Goal: Share content: Share content

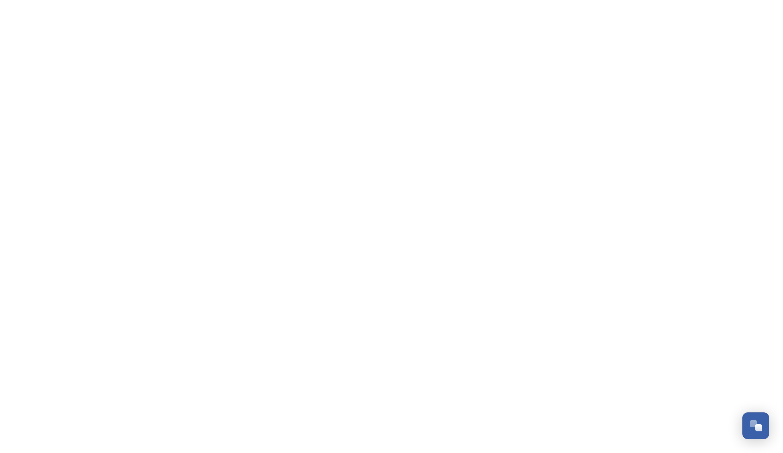
scroll to position [3864, 0]
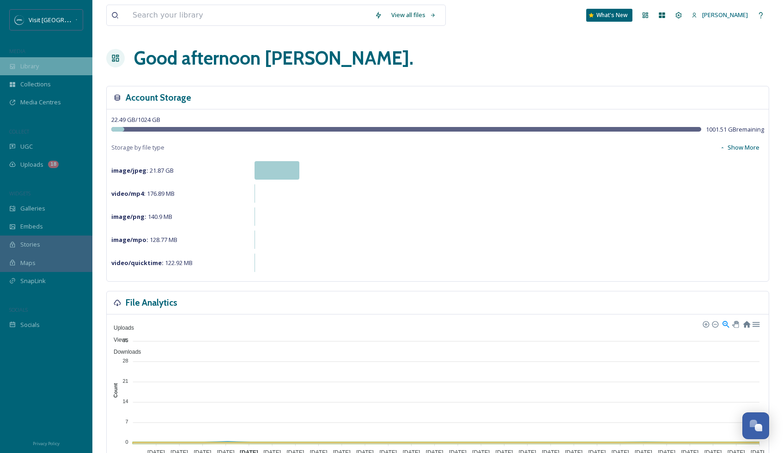
click at [52, 62] on div "Library" at bounding box center [46, 66] width 92 height 18
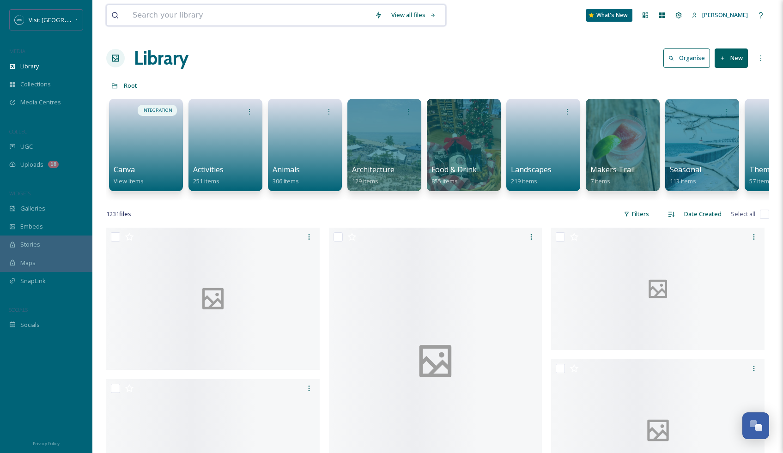
click at [216, 18] on input at bounding box center [249, 15] width 242 height 20
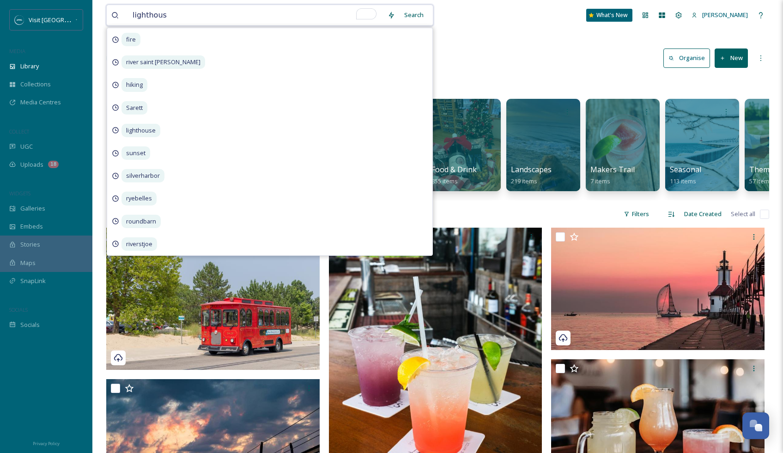
type input "lighthouse"
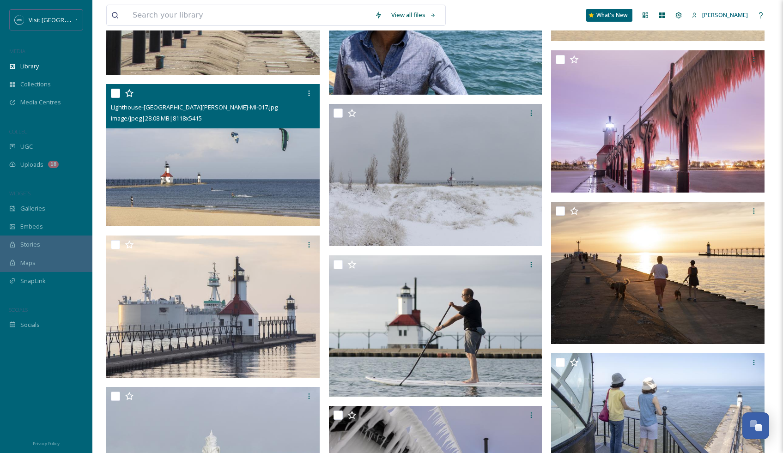
scroll to position [1285, 0]
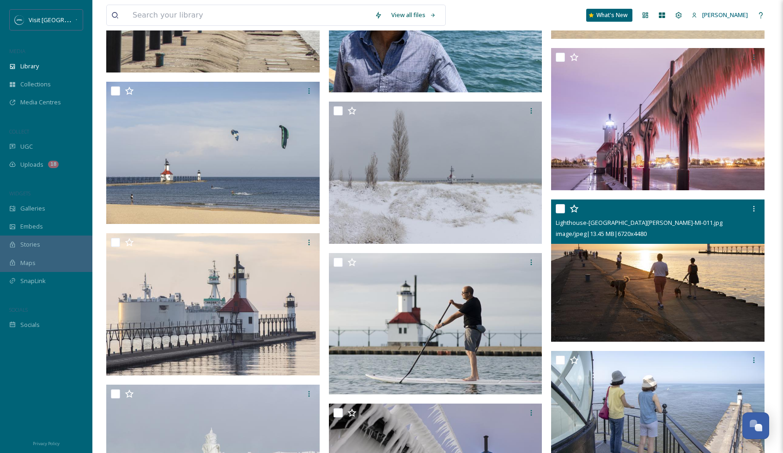
click at [644, 285] on img at bounding box center [657, 271] width 213 height 142
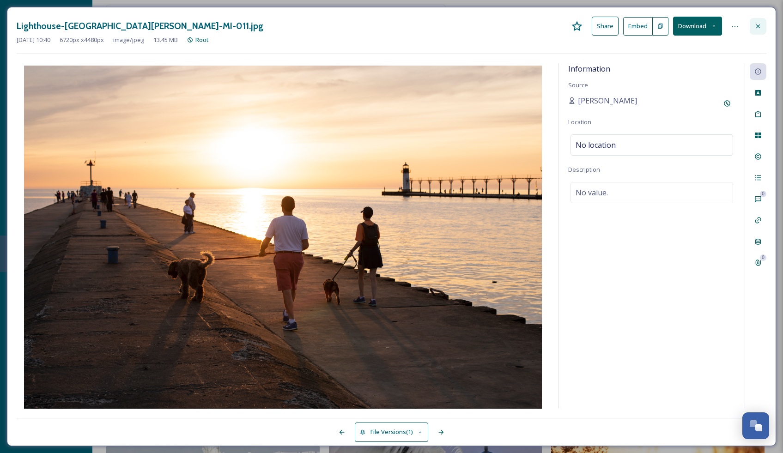
click at [760, 28] on icon at bounding box center [757, 26] width 7 height 7
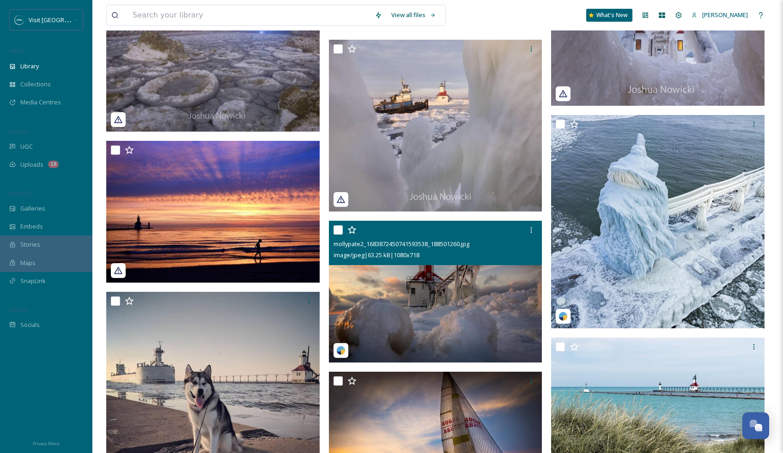
scroll to position [3158, 0]
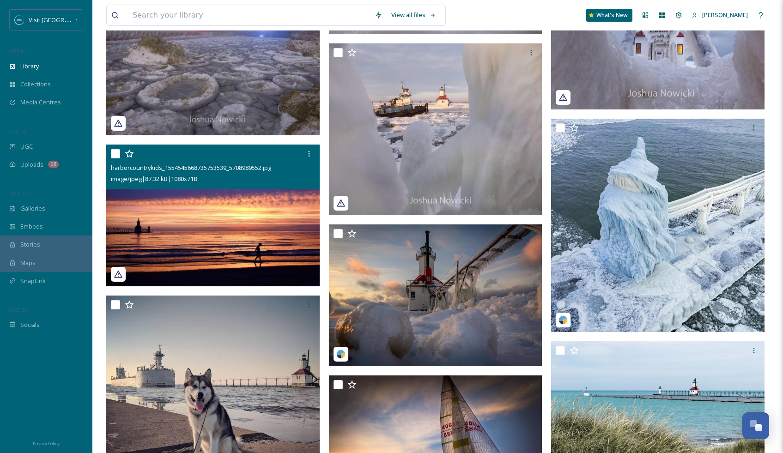
click at [244, 212] on img at bounding box center [212, 216] width 213 height 142
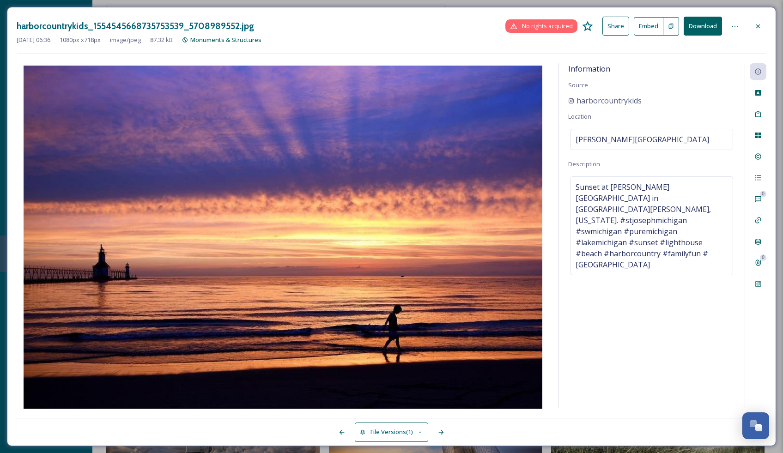
click at [705, 26] on button "Download" at bounding box center [703, 26] width 38 height 19
click at [762, 29] on div at bounding box center [758, 26] width 17 height 17
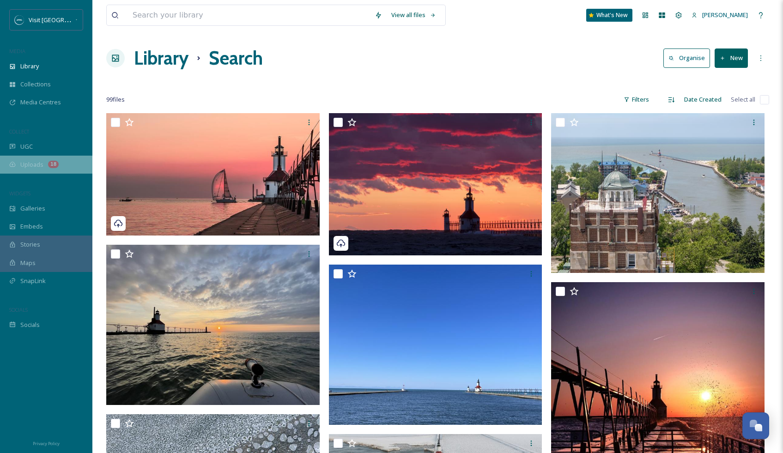
click at [32, 162] on span "Uploads" at bounding box center [31, 164] width 23 height 9
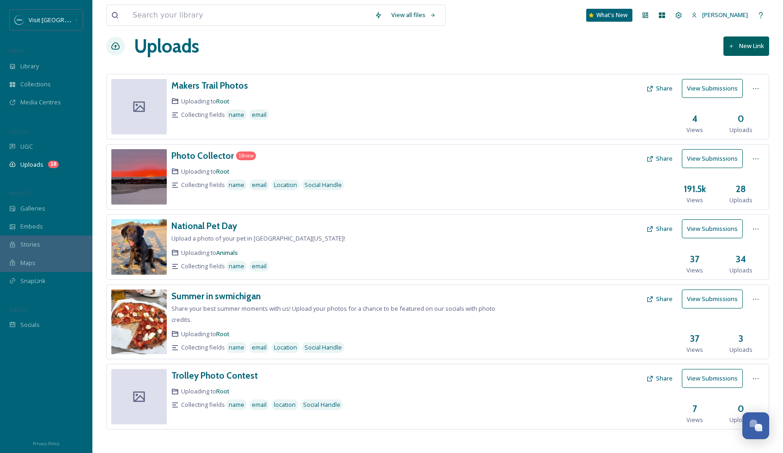
scroll to position [16, 0]
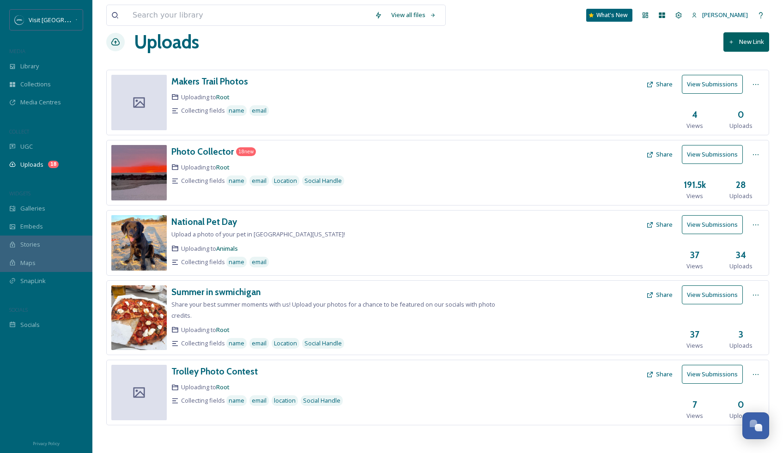
click at [650, 85] on icon at bounding box center [649, 84] width 7 height 7
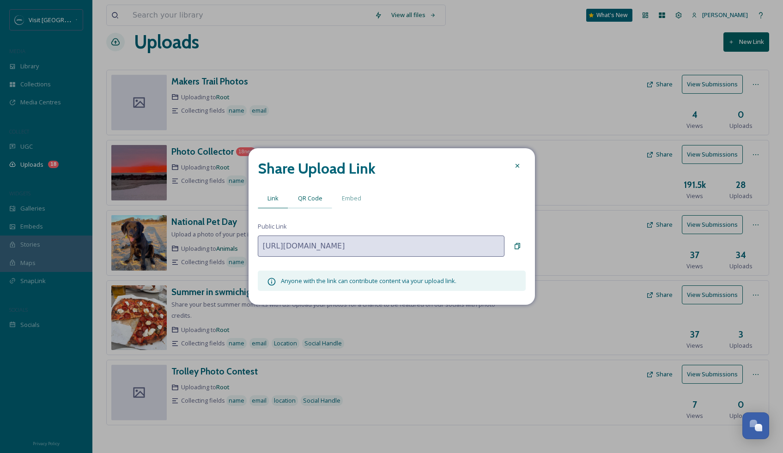
click at [317, 201] on span "QR Code" at bounding box center [310, 198] width 24 height 9
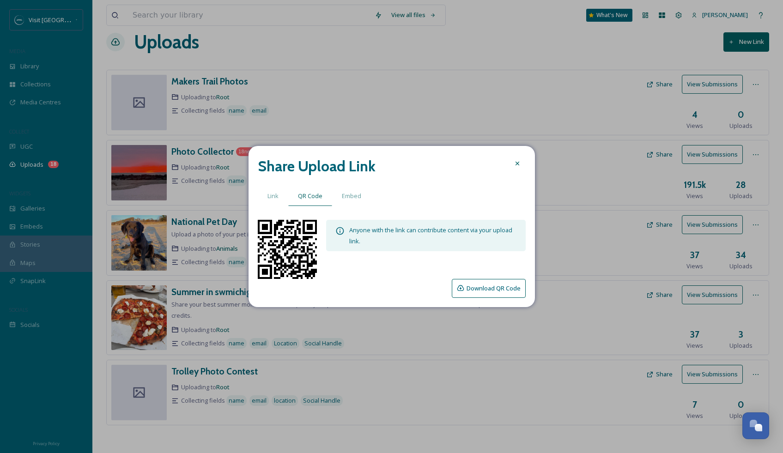
click at [471, 286] on button "Download QR Code" at bounding box center [489, 288] width 74 height 19
click at [268, 194] on span "Link" at bounding box center [272, 196] width 11 height 9
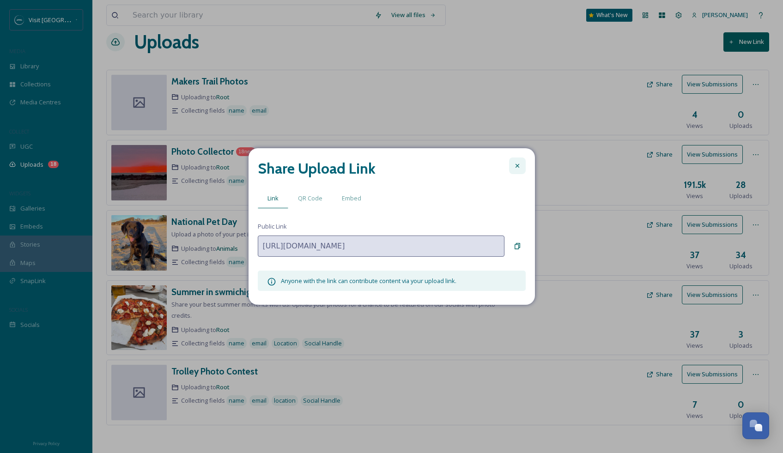
click at [516, 163] on icon at bounding box center [517, 165] width 7 height 7
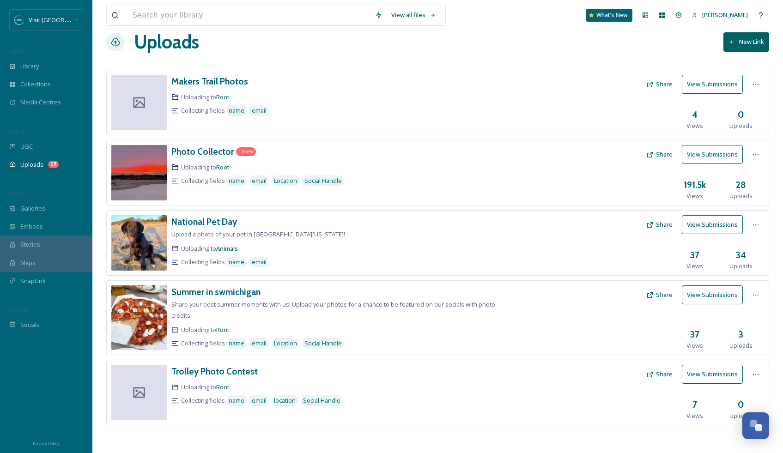
click at [653, 81] on icon at bounding box center [649, 84] width 7 height 7
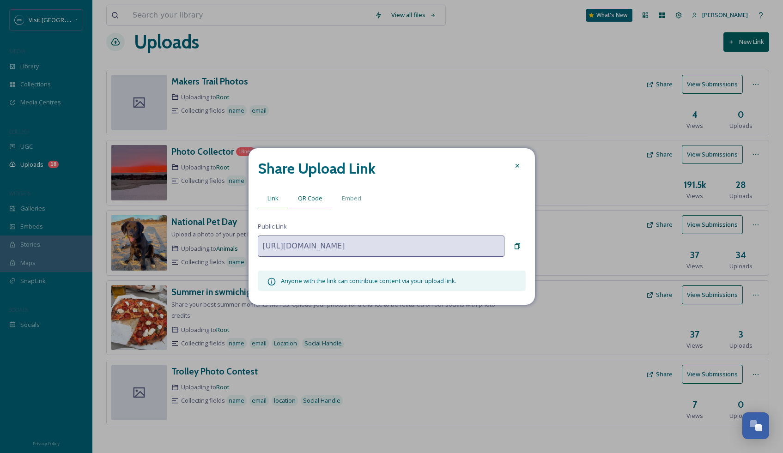
click at [315, 202] on span "QR Code" at bounding box center [310, 198] width 24 height 9
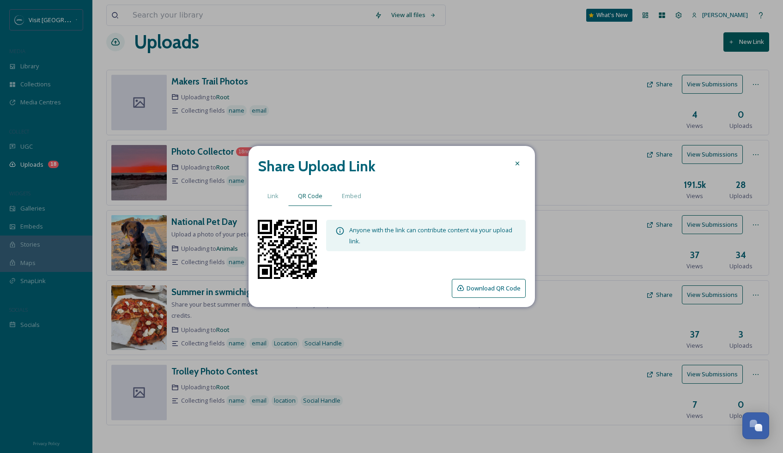
click at [470, 290] on button "Download QR Code" at bounding box center [489, 288] width 74 height 19
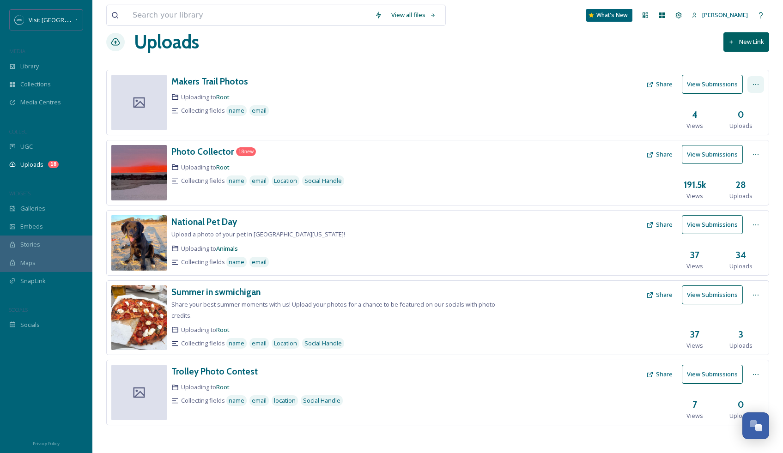
click at [752, 85] on icon at bounding box center [755, 84] width 7 height 7
click at [745, 103] on span "View Link" at bounding box center [746, 104] width 26 height 9
click at [739, 121] on span "Edit" at bounding box center [738, 122] width 10 height 9
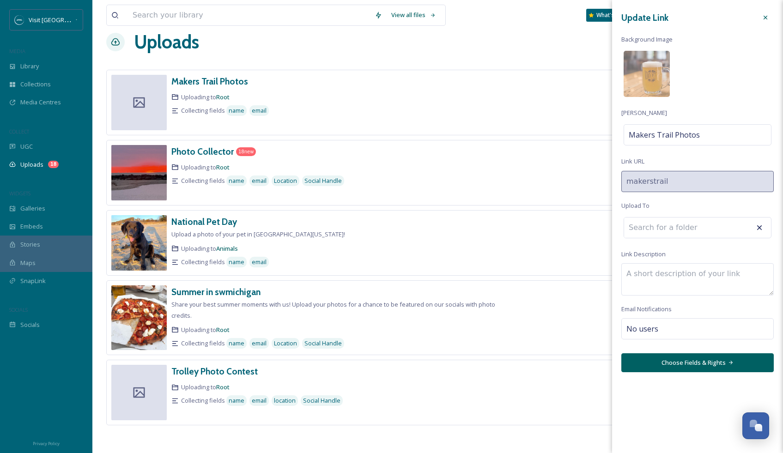
click at [675, 231] on input at bounding box center [675, 228] width 102 height 20
click at [700, 360] on button "Choose Fields & Rights" at bounding box center [697, 362] width 152 height 19
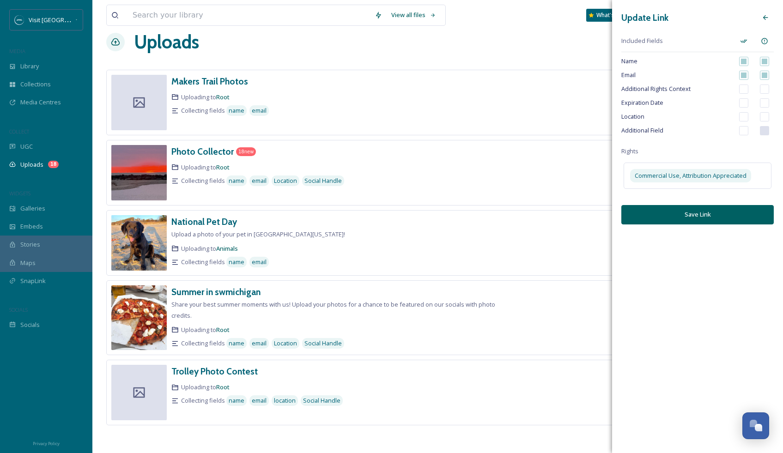
click at [764, 116] on input "checkbox" at bounding box center [764, 116] width 9 height 9
checkbox input "true"
click at [768, 88] on input "checkbox" at bounding box center [764, 89] width 9 height 9
checkbox input "true"
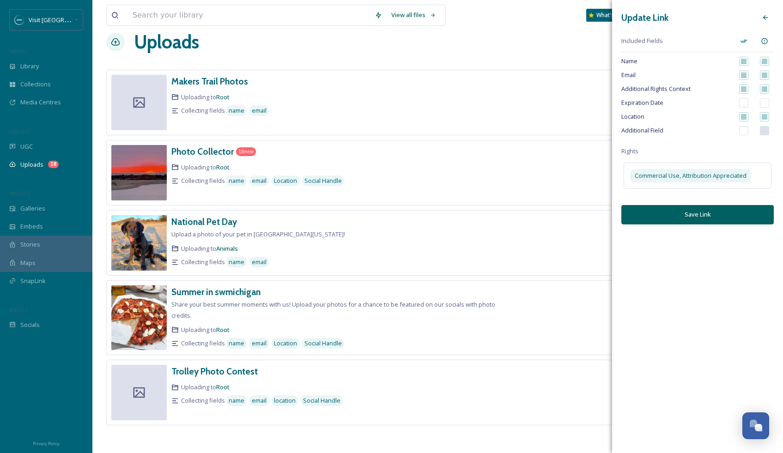
checkbox input "true"
click at [767, 88] on input "checkbox" at bounding box center [764, 89] width 9 height 9
checkbox input "false"
click at [744, 88] on input "checkbox" at bounding box center [743, 89] width 9 height 9
checkbox input "false"
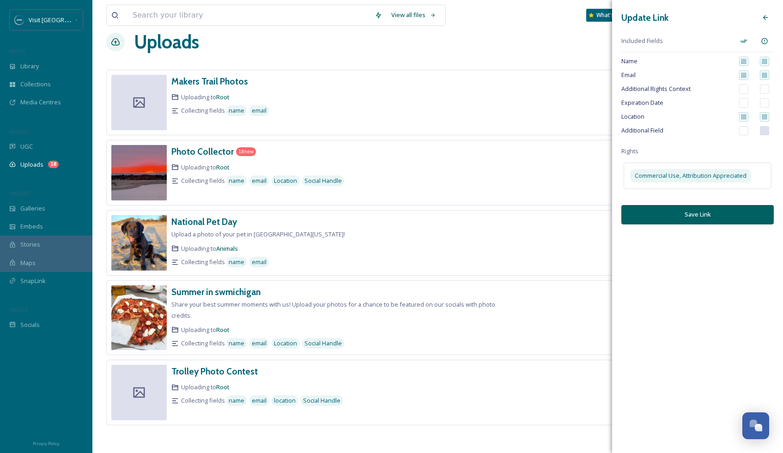
click at [744, 131] on input "checkbox" at bounding box center [743, 130] width 9 height 9
checkbox input "true"
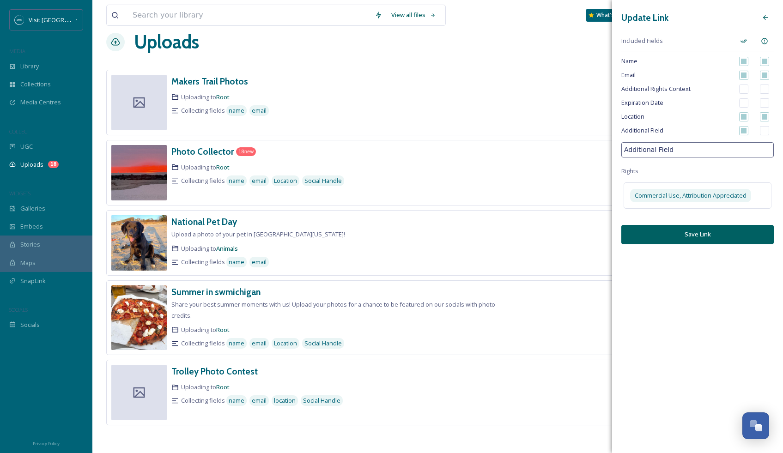
click at [765, 131] on input "checkbox" at bounding box center [764, 130] width 9 height 9
checkbox input "true"
click at [680, 149] on input "Additional Field" at bounding box center [697, 149] width 152 height 15
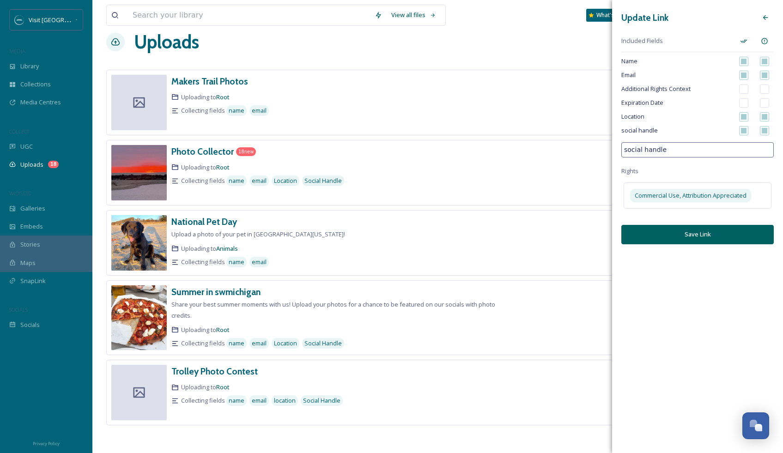
type input "social handle"
click at [708, 233] on button "Save Link" at bounding box center [697, 234] width 152 height 19
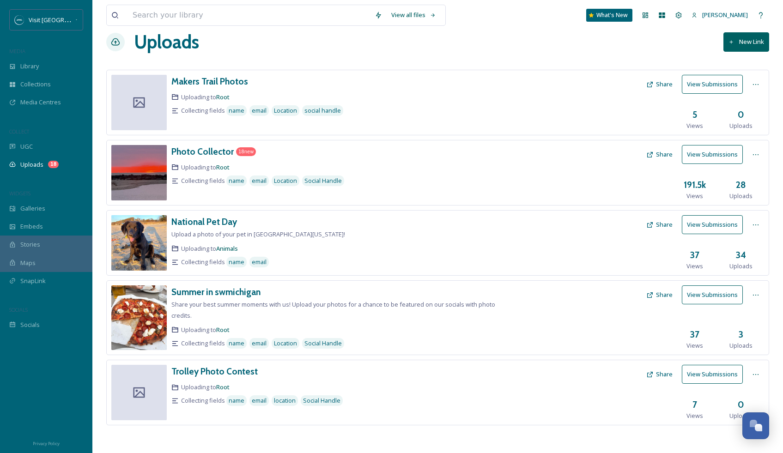
click at [668, 82] on button "Share" at bounding box center [659, 84] width 36 height 18
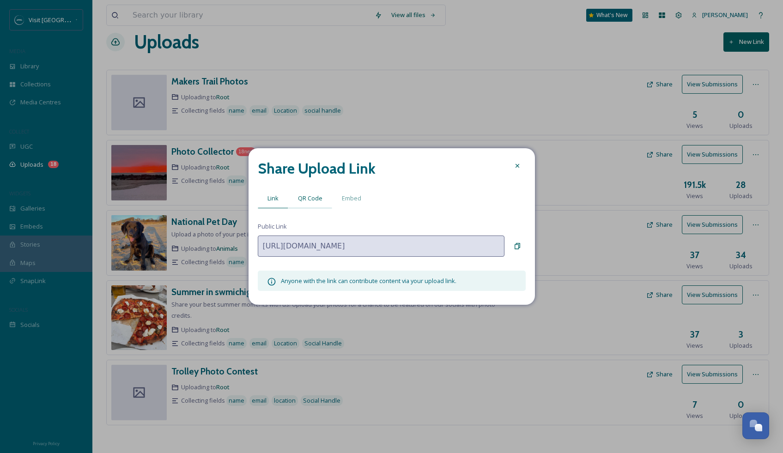
click at [300, 192] on div "QR Code" at bounding box center [310, 198] width 44 height 19
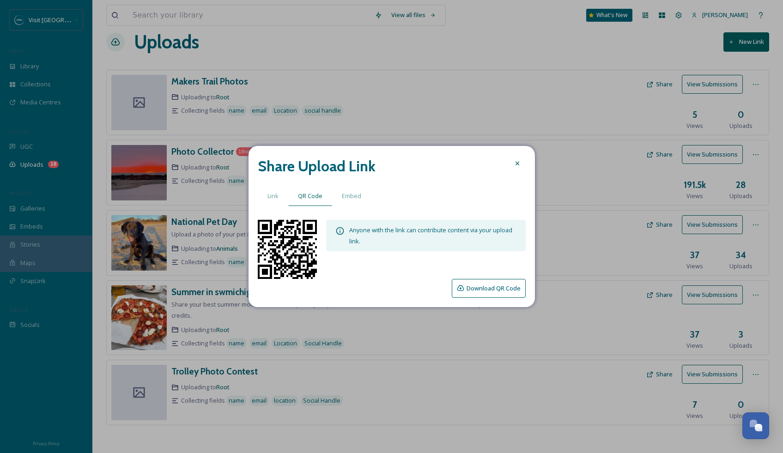
click at [466, 292] on button "Download QR Code" at bounding box center [489, 288] width 74 height 19
